Goal: Task Accomplishment & Management: Use online tool/utility

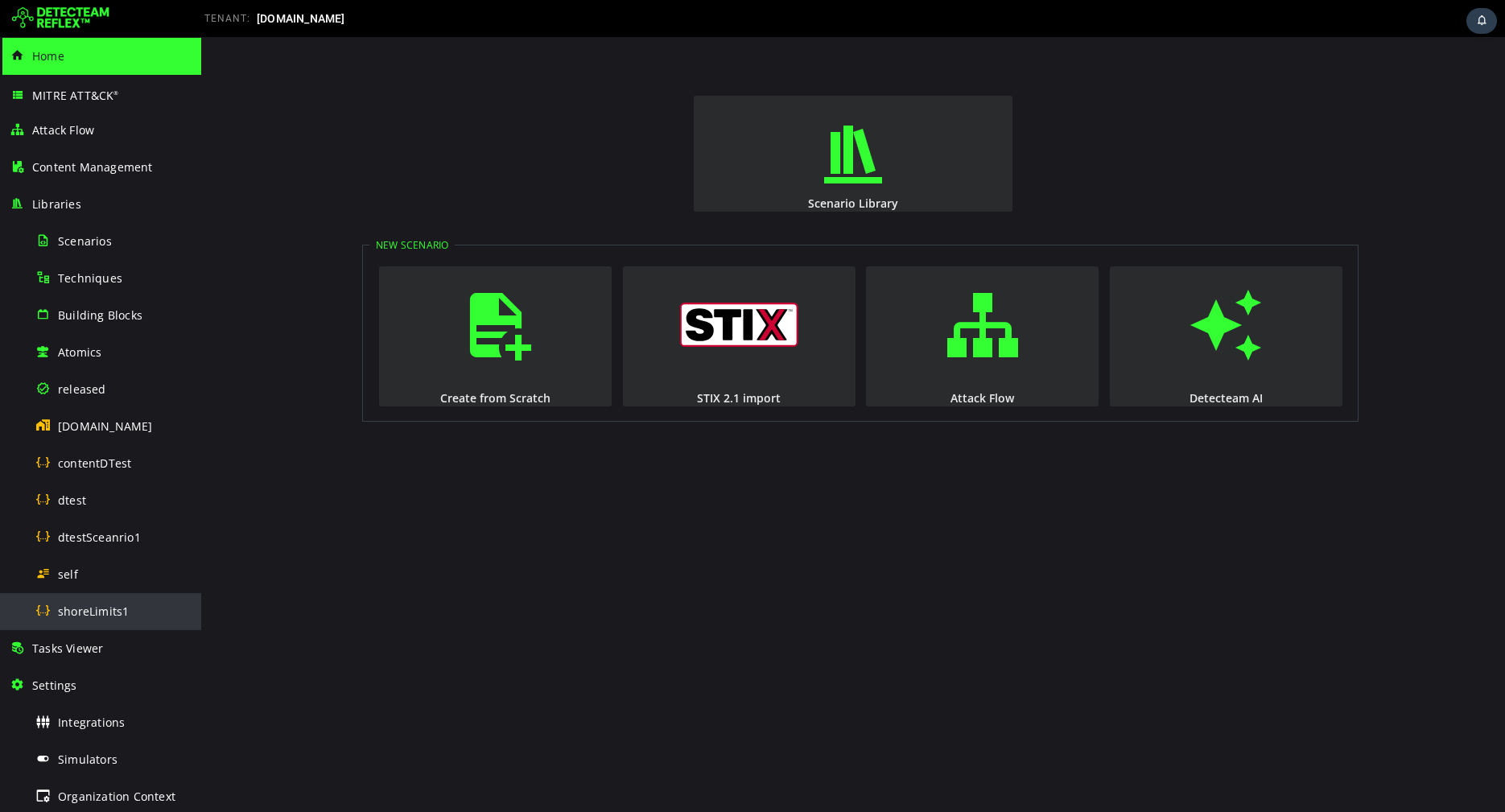
click at [123, 614] on span "shoreLimits1" at bounding box center [94, 611] width 71 height 15
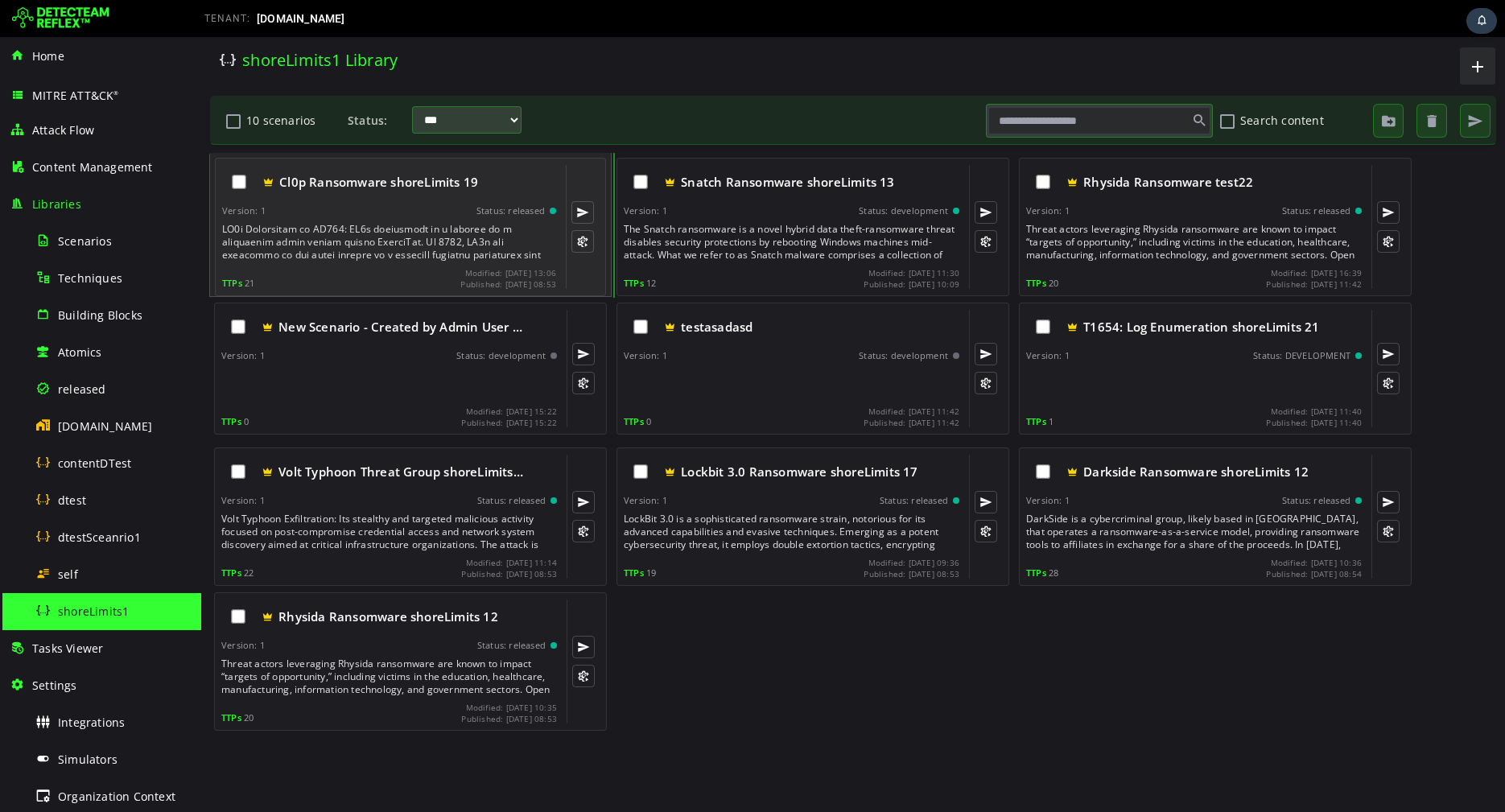
click at [464, 233] on div at bounding box center [390, 242] width 337 height 39
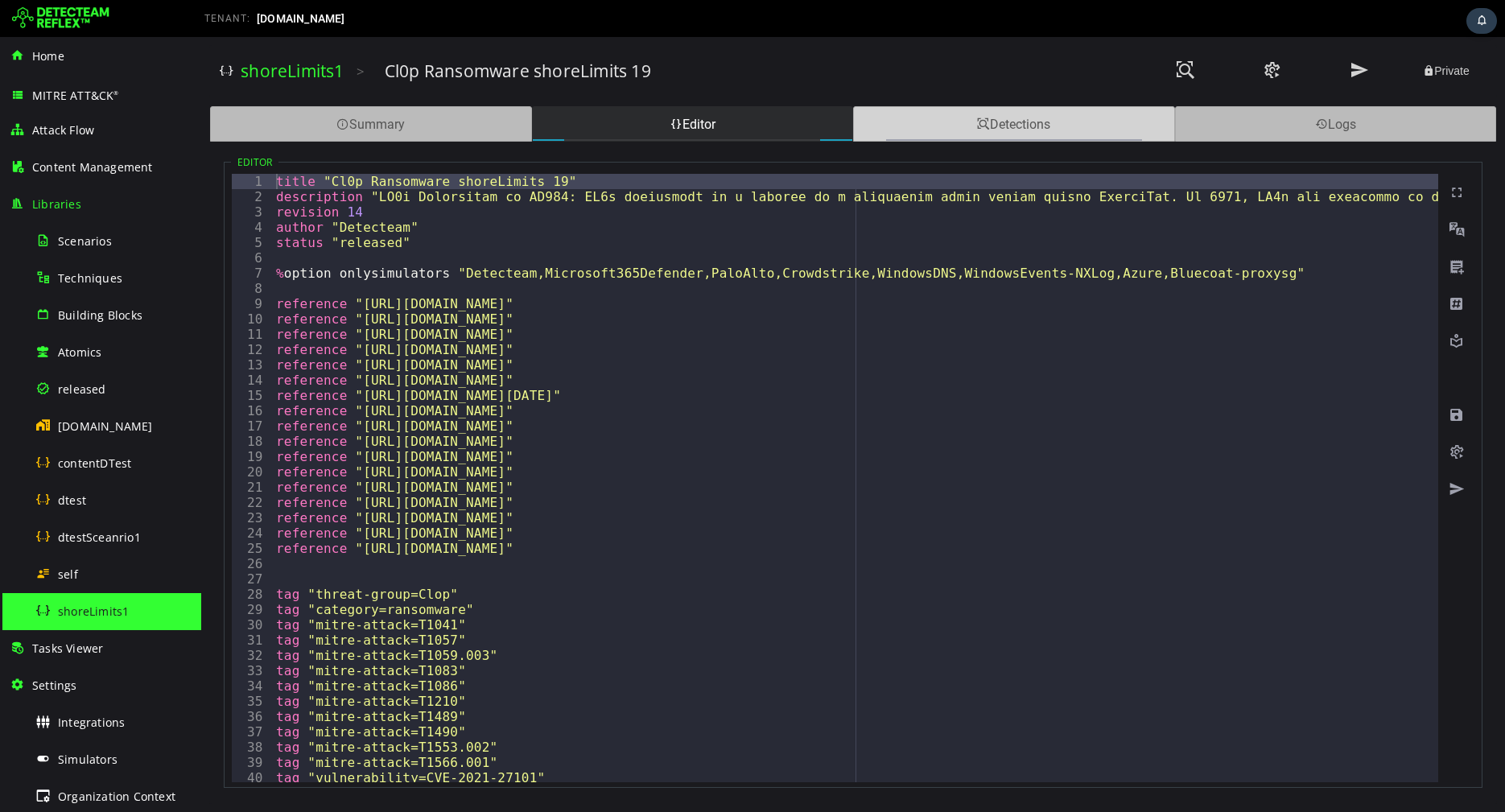
click at [923, 114] on div "Detections" at bounding box center [1013, 123] width 322 height 36
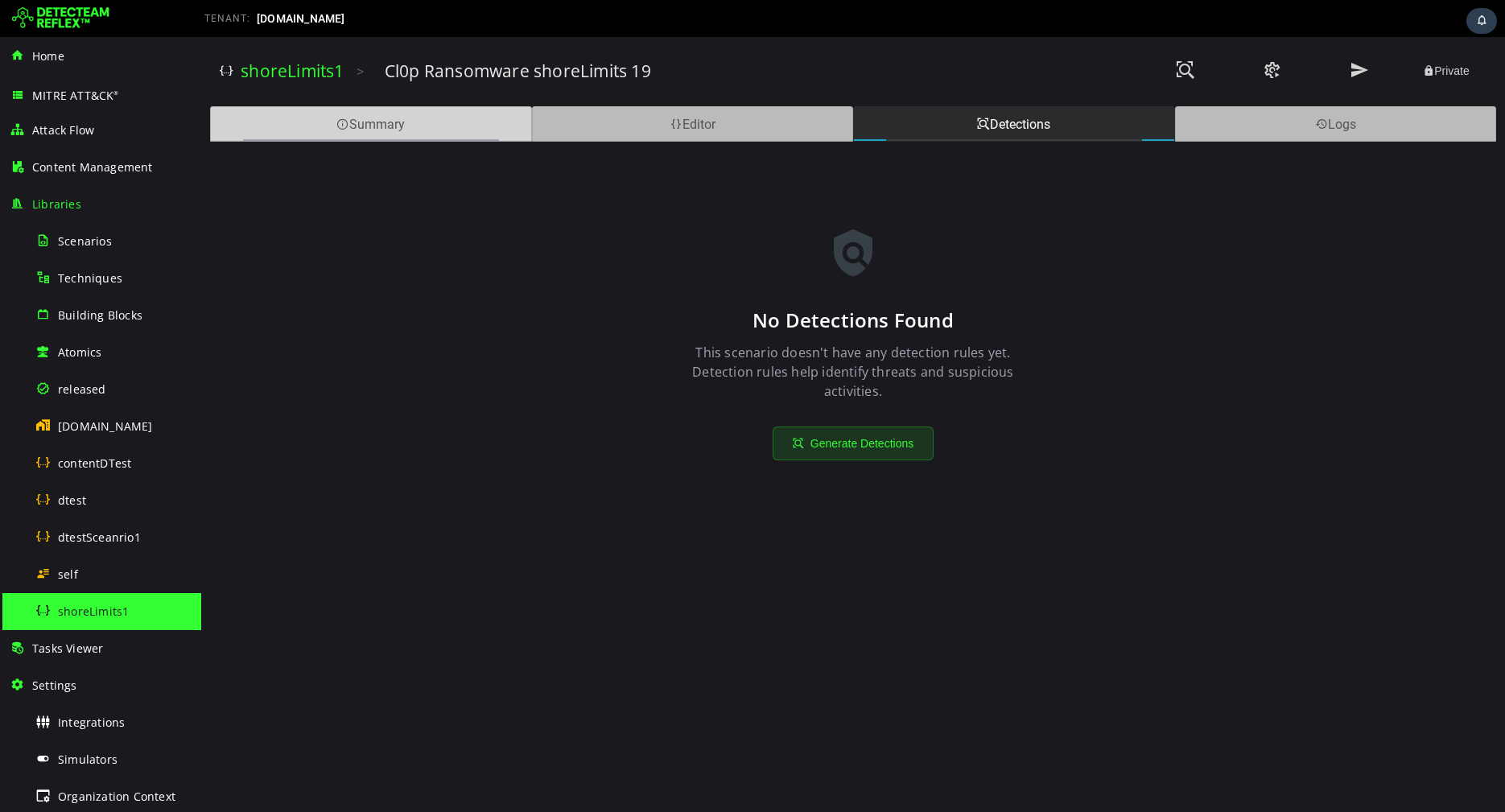
click at [405, 126] on div "Summary" at bounding box center [371, 123] width 322 height 36
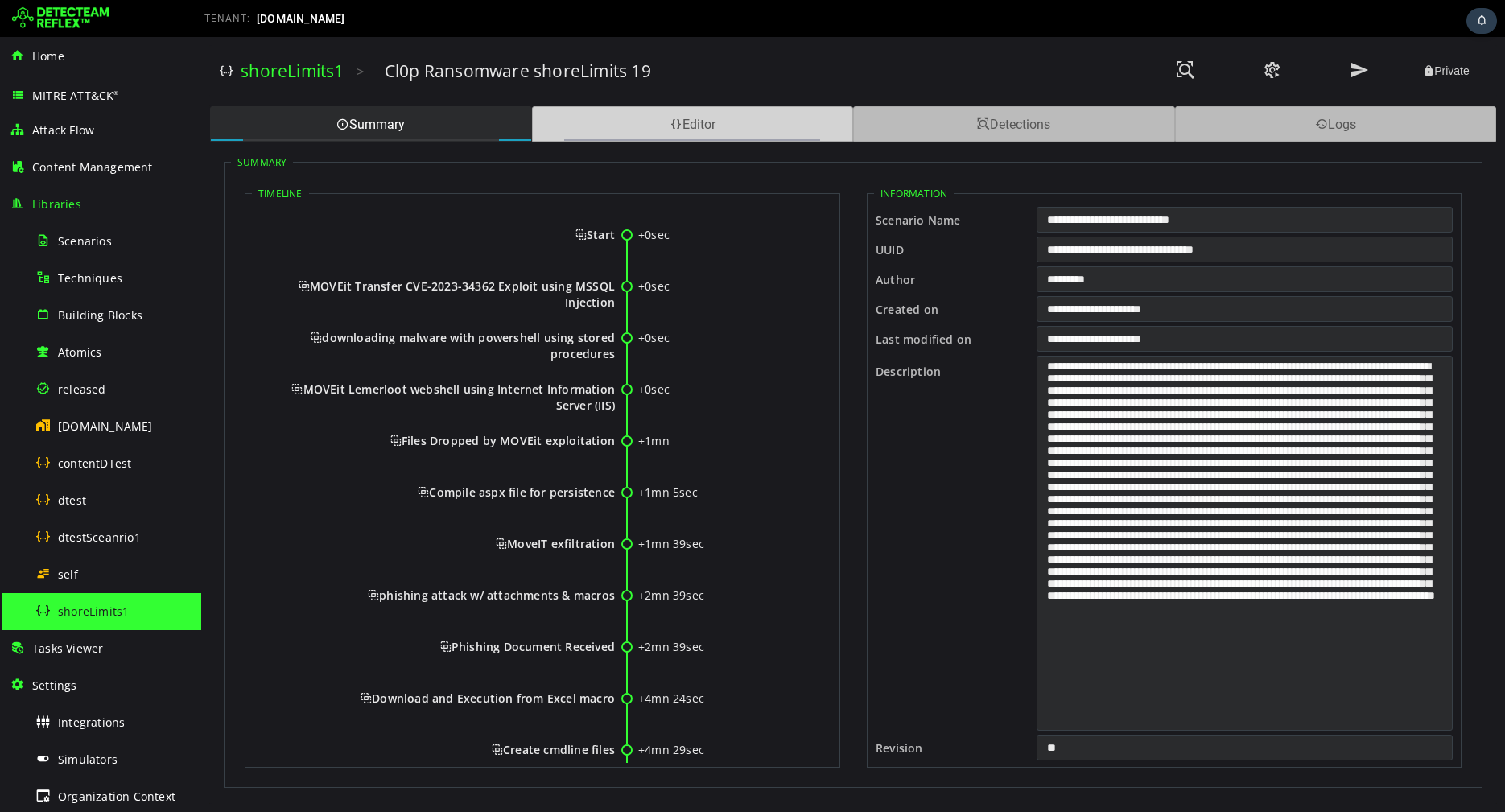
click at [622, 134] on div "Editor" at bounding box center [693, 123] width 322 height 36
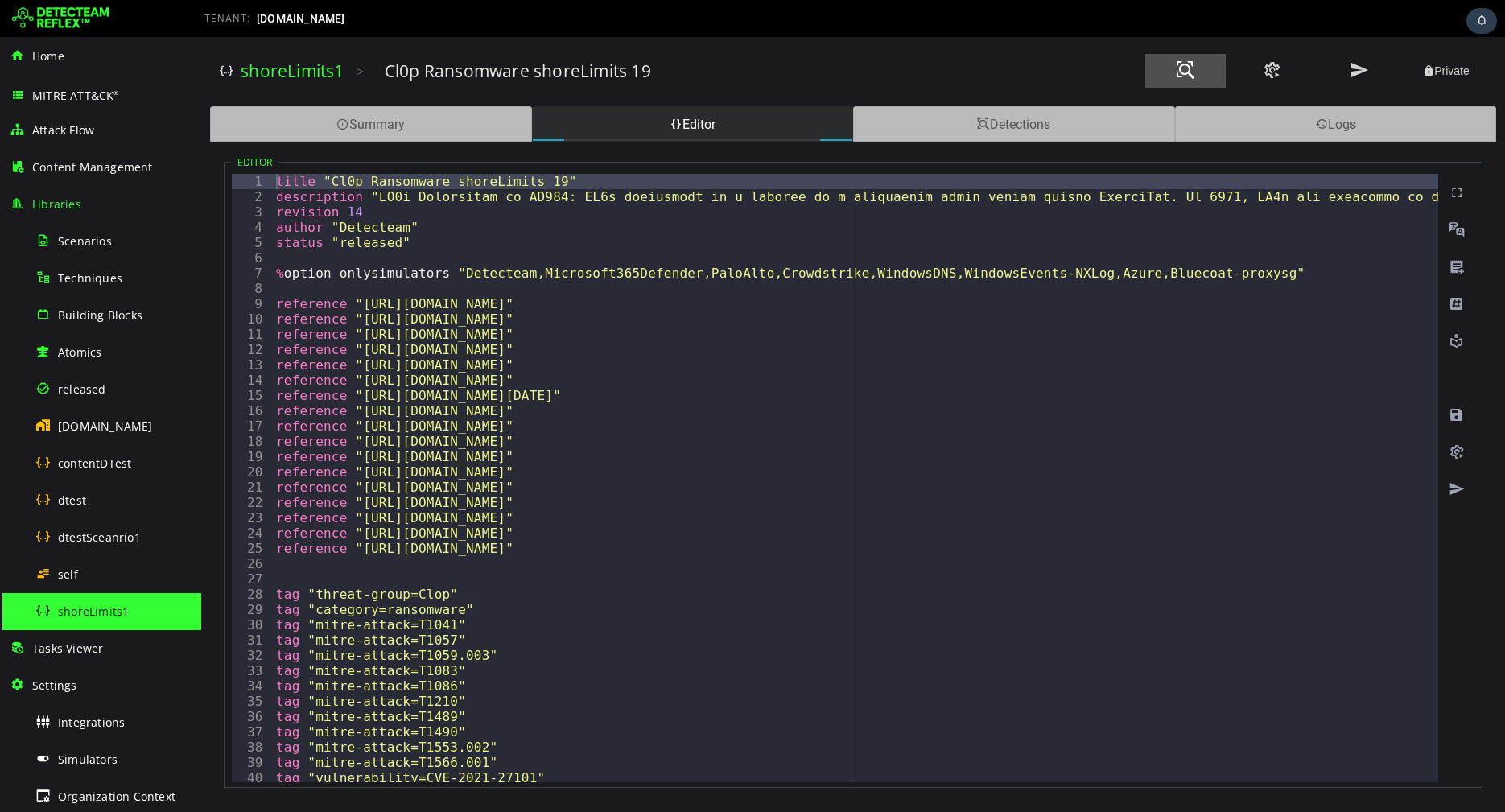
click at [1188, 70] on span at bounding box center [1185, 70] width 19 height 22
click at [80, 651] on span "Tasks Viewer" at bounding box center [68, 648] width 71 height 15
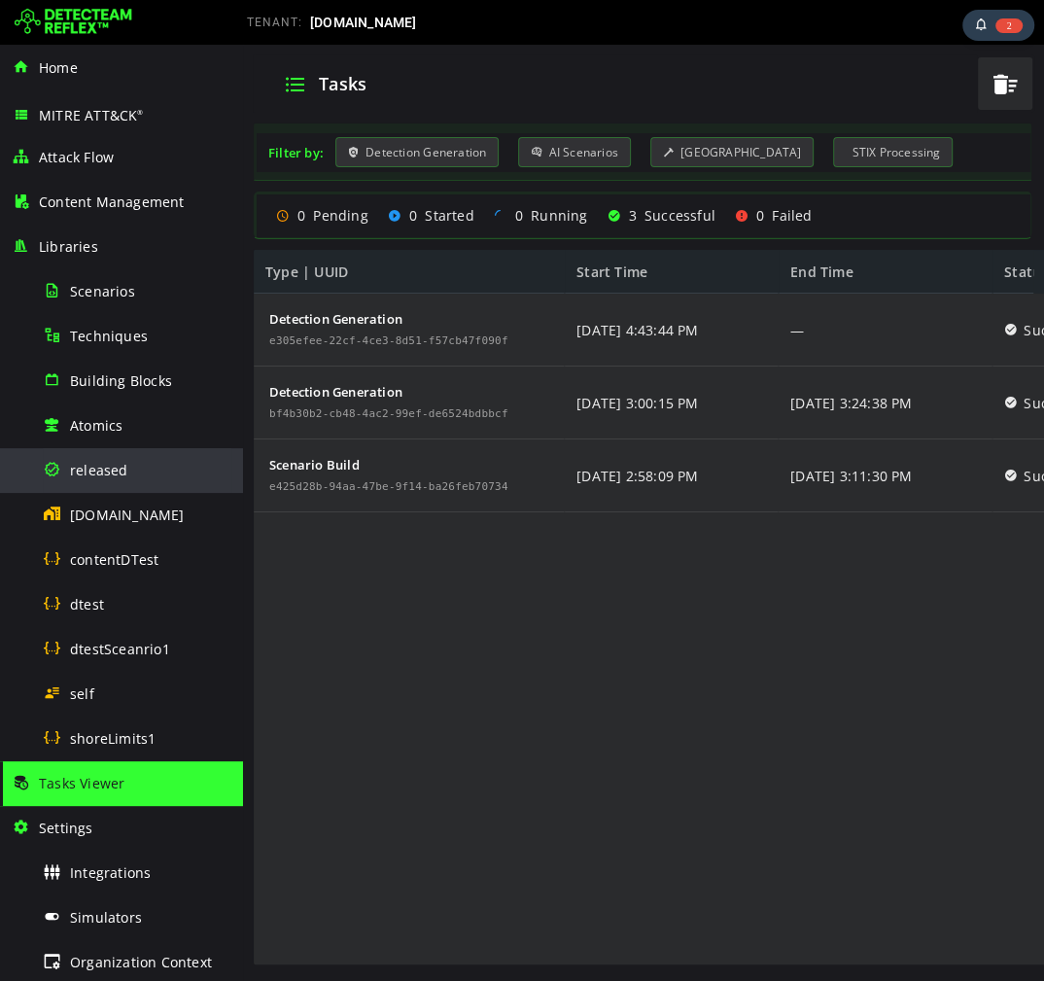
click at [136, 471] on div "released" at bounding box center [137, 470] width 189 height 44
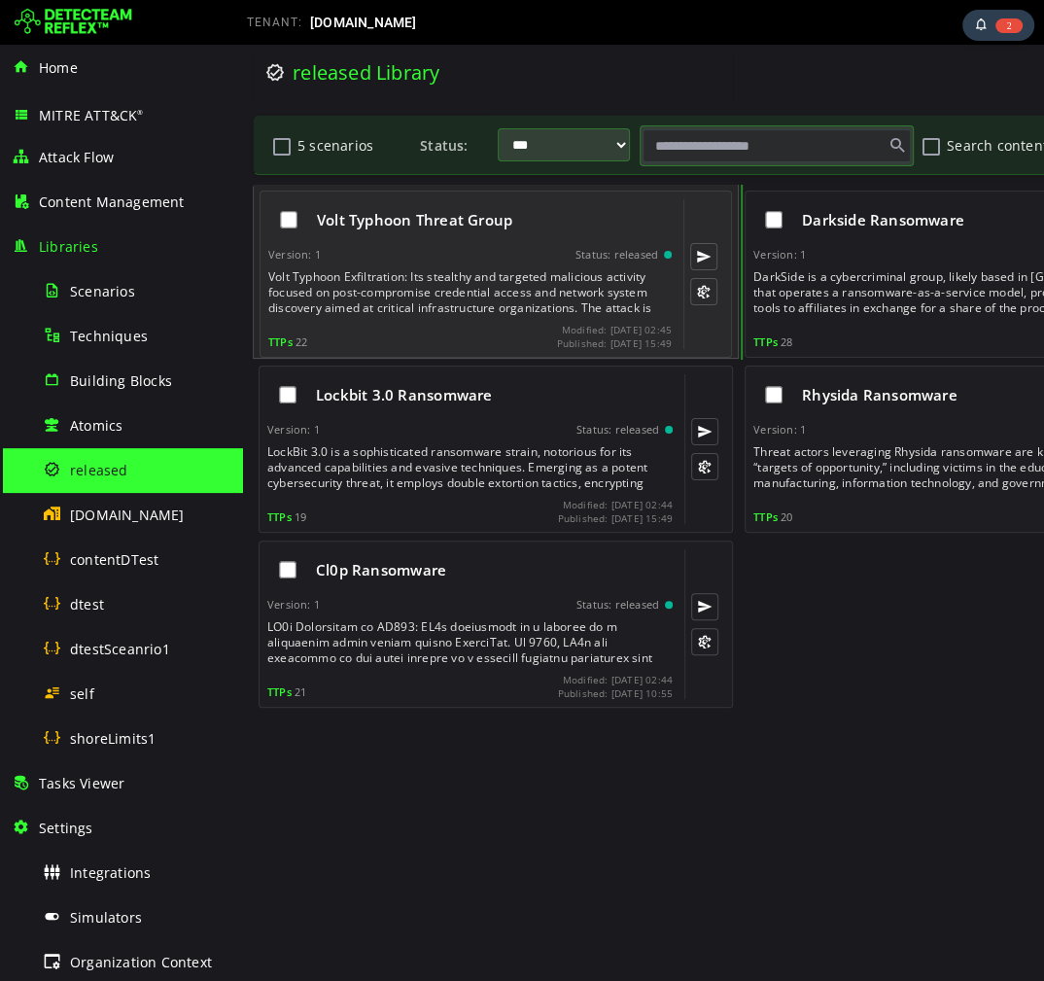
click at [505, 295] on div "Volt Typhoon Exfiltration: Its stealthy and targeted malicious activity focused…" at bounding box center [471, 292] width 407 height 47
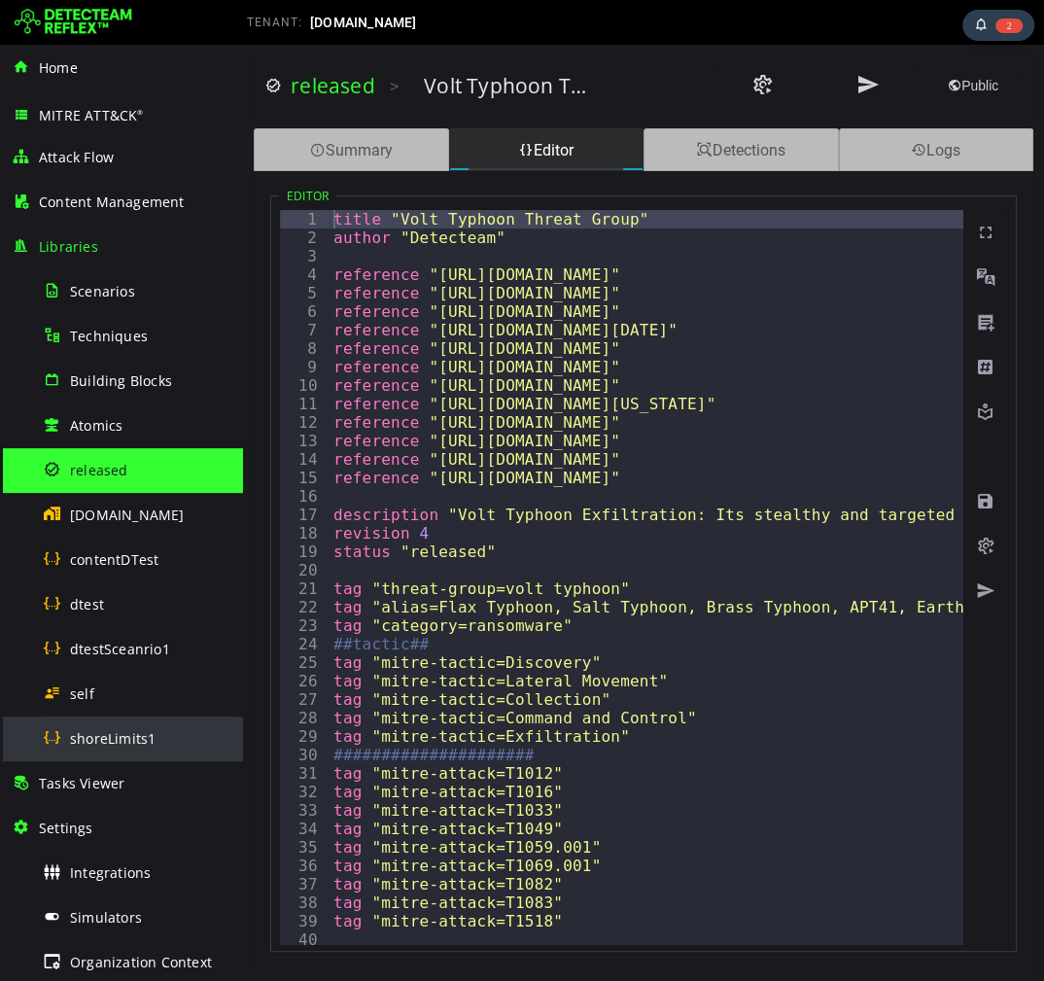
click at [102, 724] on div "shoreLimits1" at bounding box center [137, 738] width 189 height 44
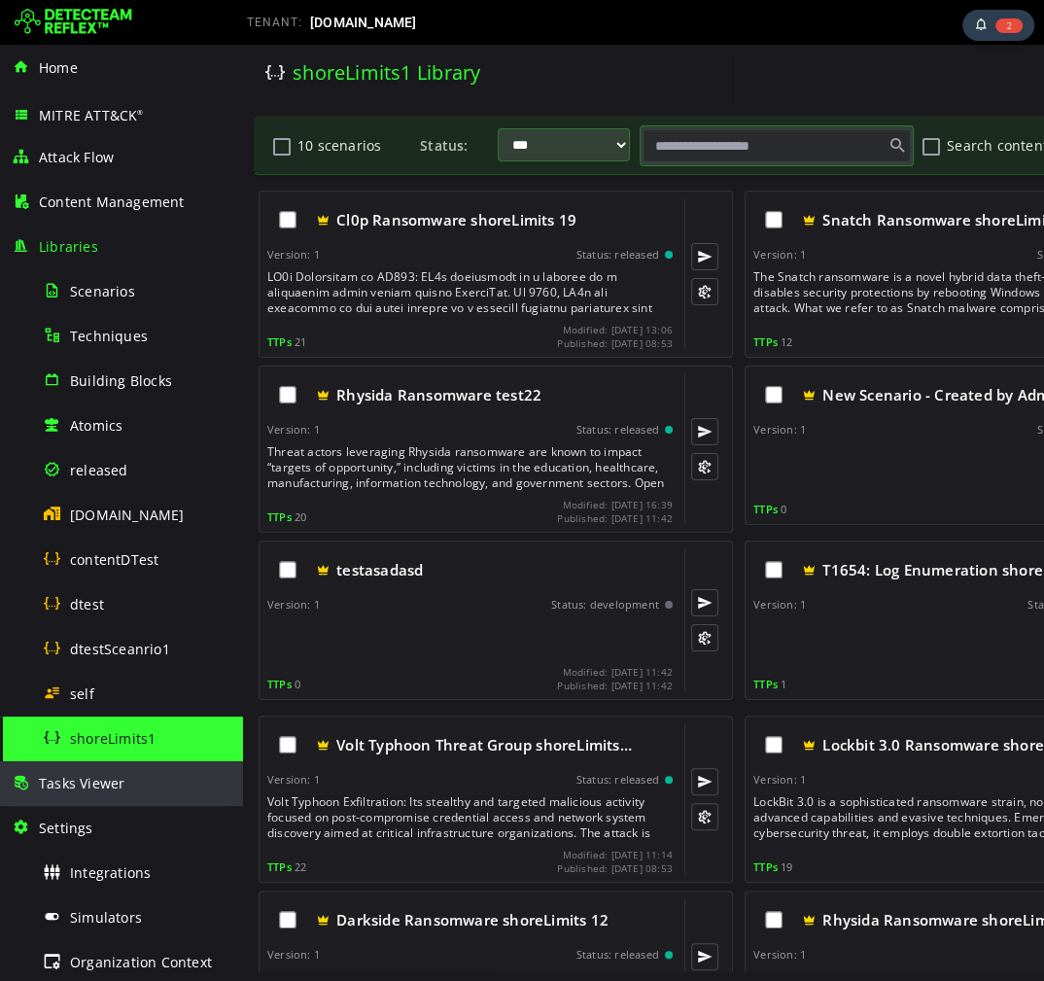
click at [101, 789] on span "Tasks Viewer" at bounding box center [82, 783] width 86 height 18
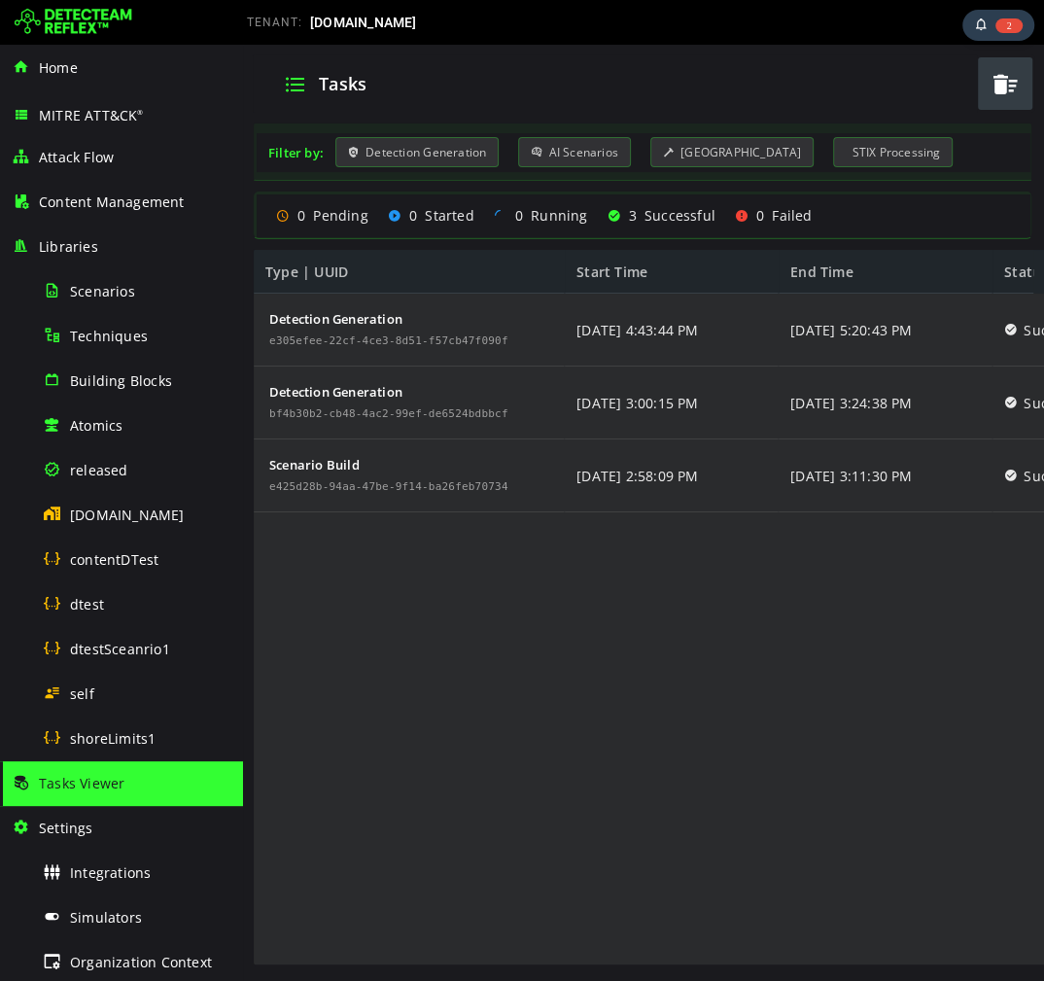
click at [1001, 96] on span "button" at bounding box center [1005, 84] width 29 height 40
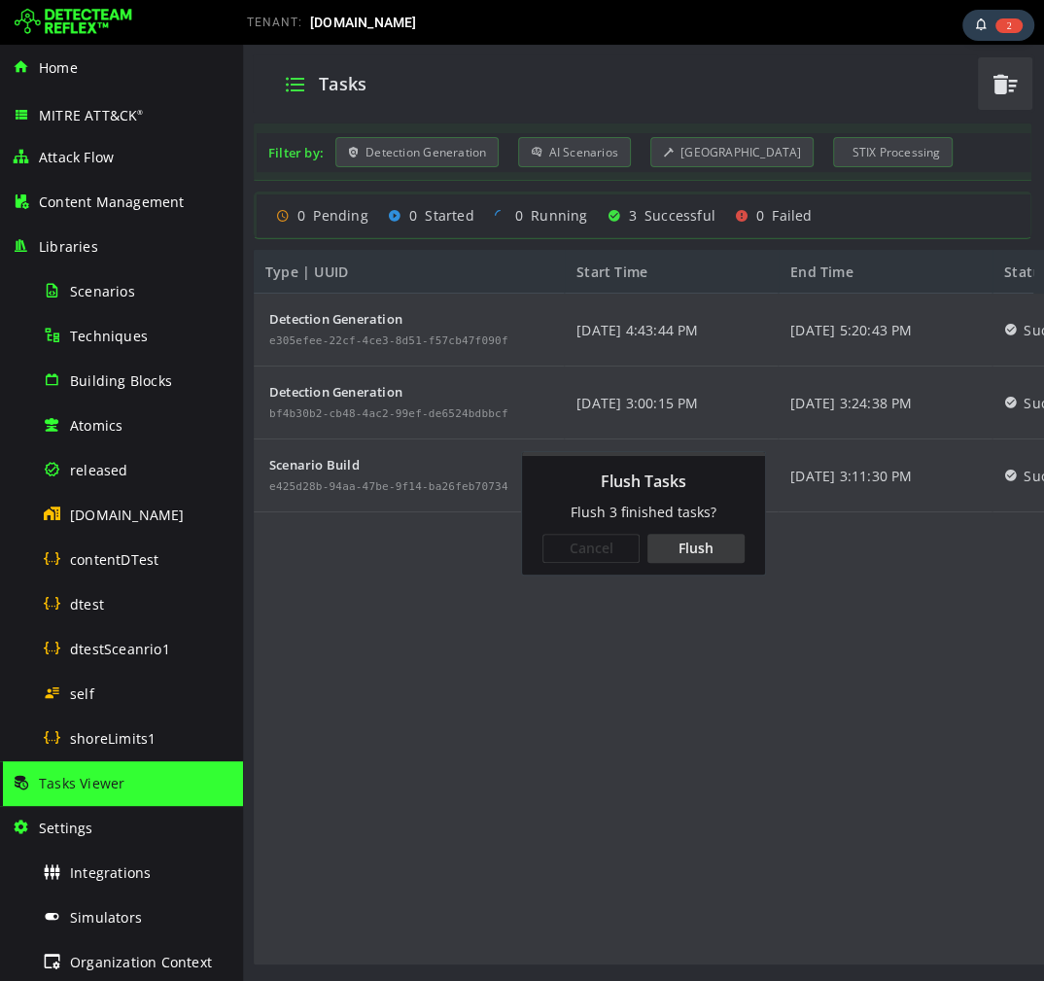
click at [666, 552] on div "Flush" at bounding box center [695, 548] width 97 height 29
